Goal: Information Seeking & Learning: Learn about a topic

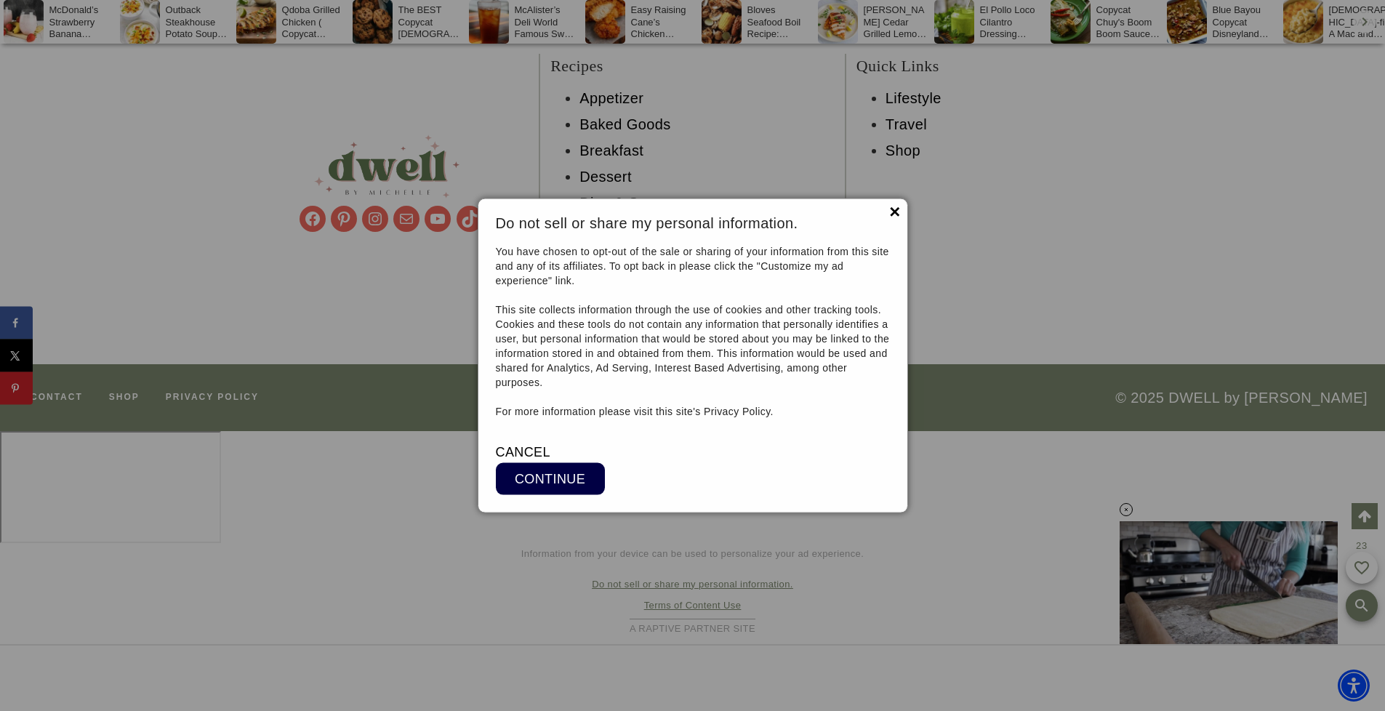
scroll to position [13603, 0]
